Goal: Information Seeking & Learning: Check status

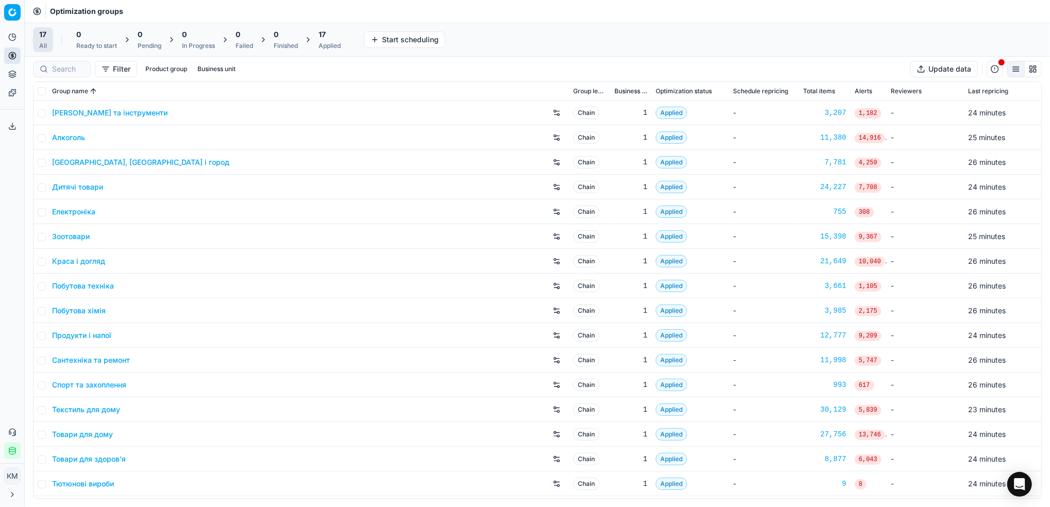
click at [69, 263] on link "Краса і догляд" at bounding box center [78, 261] width 53 height 10
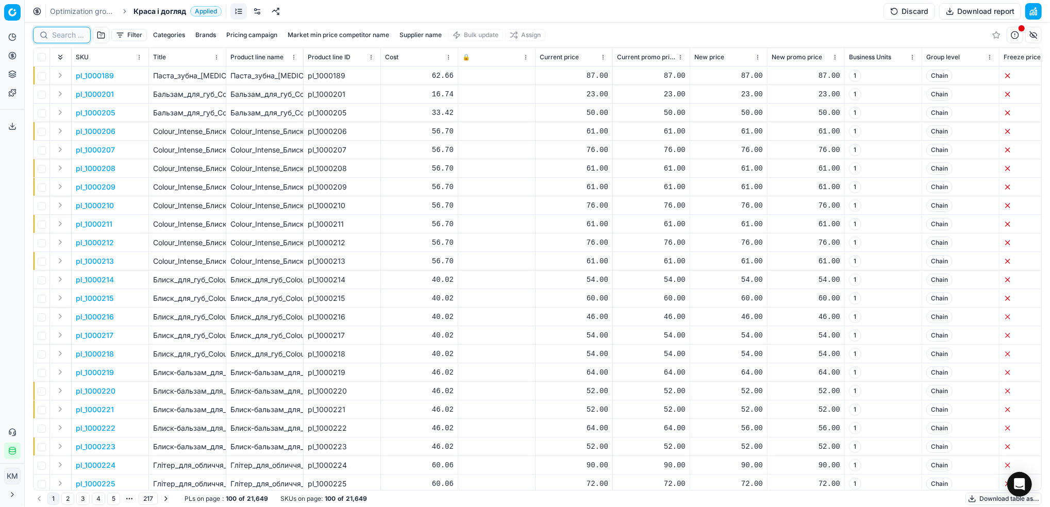
click at [57, 34] on input at bounding box center [68, 35] width 32 height 10
paste input "1279064"
type input "1279064"
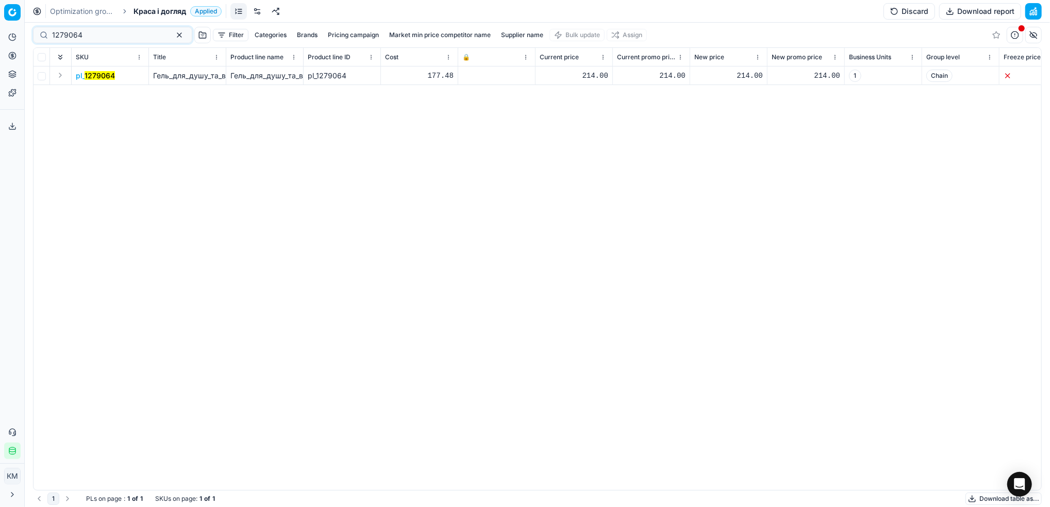
click at [96, 78] on mark "1279064" at bounding box center [100, 75] width 30 height 9
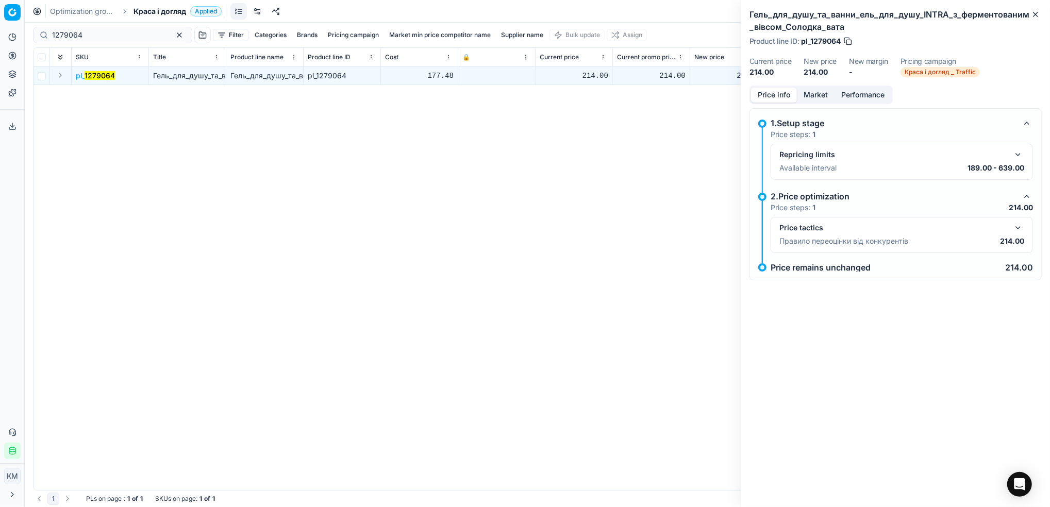
click at [821, 98] on button "Market" at bounding box center [816, 95] width 38 height 15
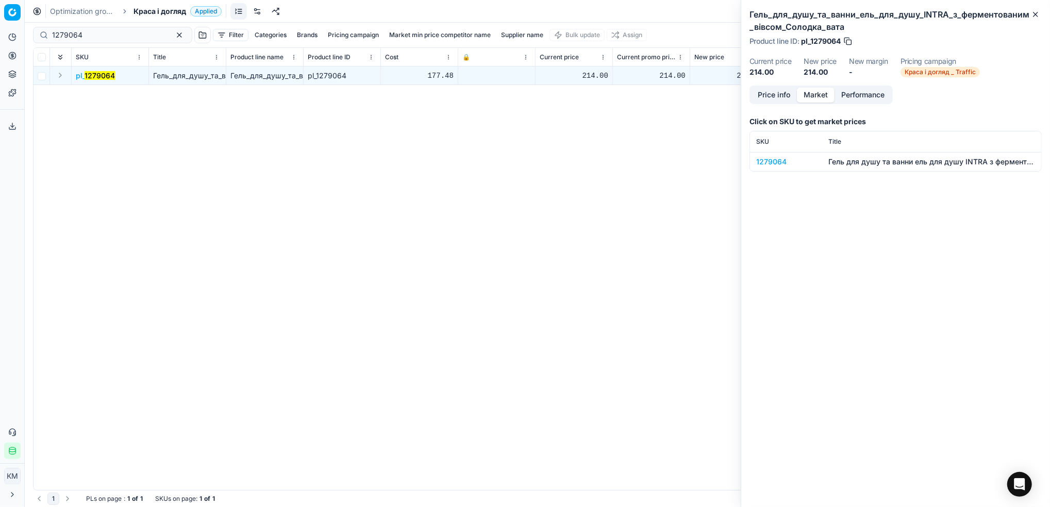
click at [779, 158] on div "1279064" at bounding box center [786, 162] width 60 height 10
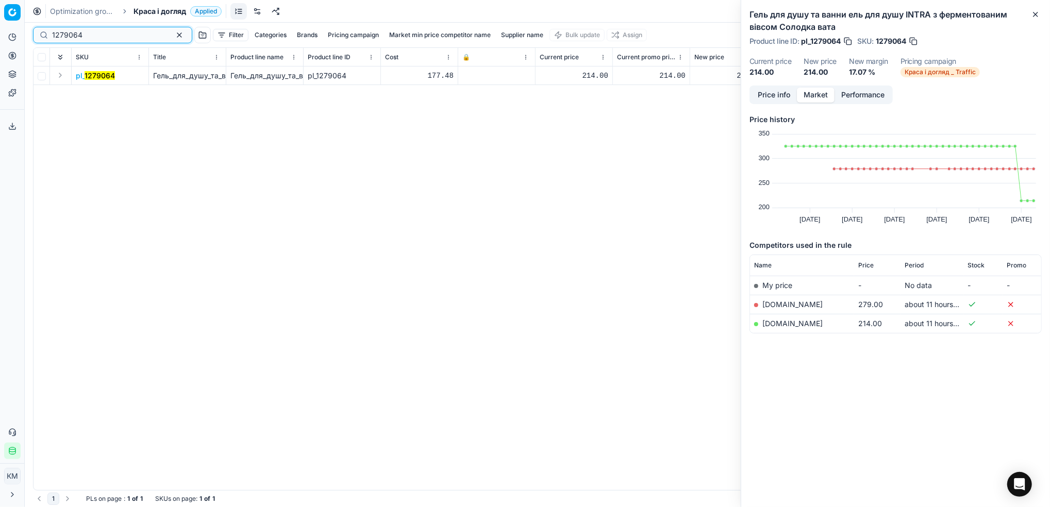
drag, startPoint x: 105, startPoint y: 38, endPoint x: 24, endPoint y: 24, distance: 82.2
click at [24, 24] on div "Pricing platform Analytics Pricing Product portfolio Templates Export service 7…" at bounding box center [525, 253] width 1050 height 507
click at [800, 321] on link "[DOMAIN_NAME]" at bounding box center [792, 323] width 60 height 9
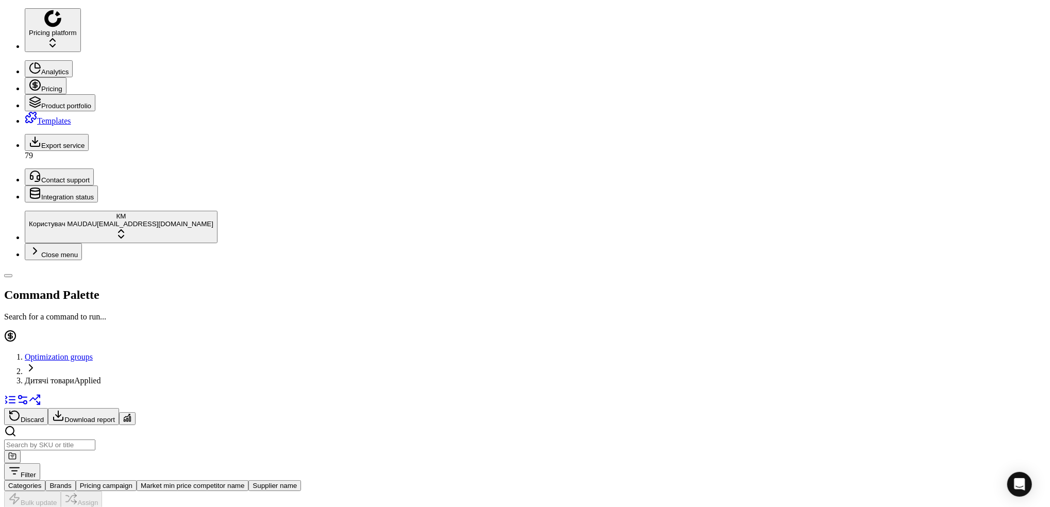
click at [51, 425] on div at bounding box center [524, 437] width 1041 height 25
paste input "06792"
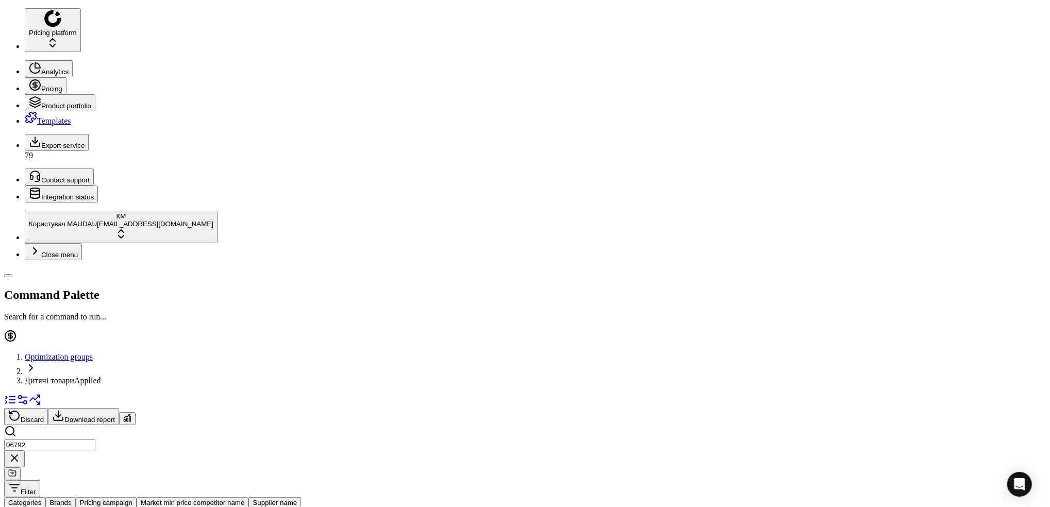
click at [56, 440] on input "06792" at bounding box center [49, 445] width 91 height 11
click at [55, 440] on input "06792" at bounding box center [49, 445] width 91 height 11
type input "06792"
